Goal: Navigation & Orientation: Understand site structure

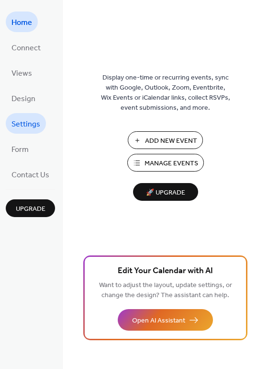
click at [23, 122] on span "Settings" at bounding box center [26, 124] width 29 height 15
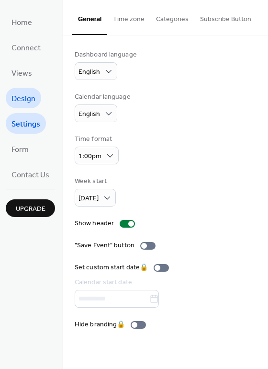
click at [23, 100] on span "Design" at bounding box center [24, 99] width 24 height 15
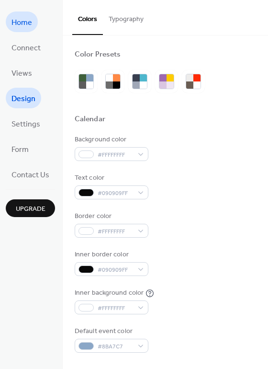
click at [22, 27] on span "Home" at bounding box center [22, 22] width 21 height 15
